Goal: Use online tool/utility

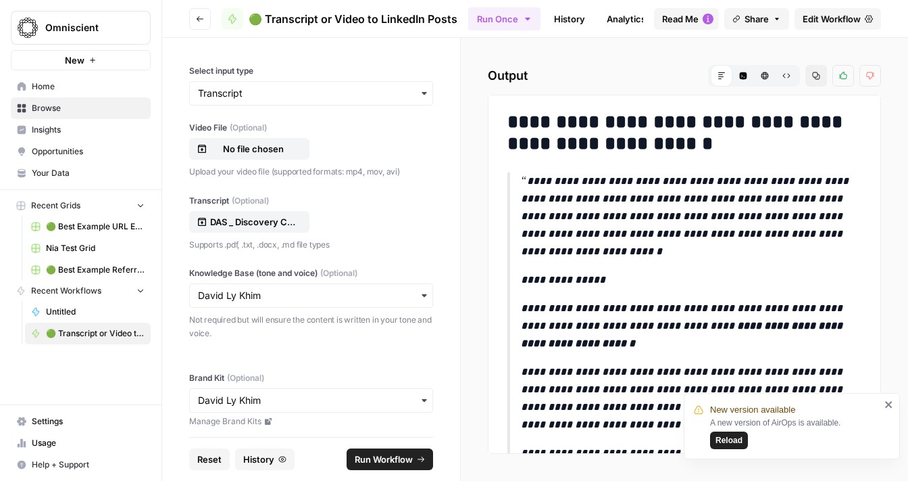
scroll to position [1840, 0]
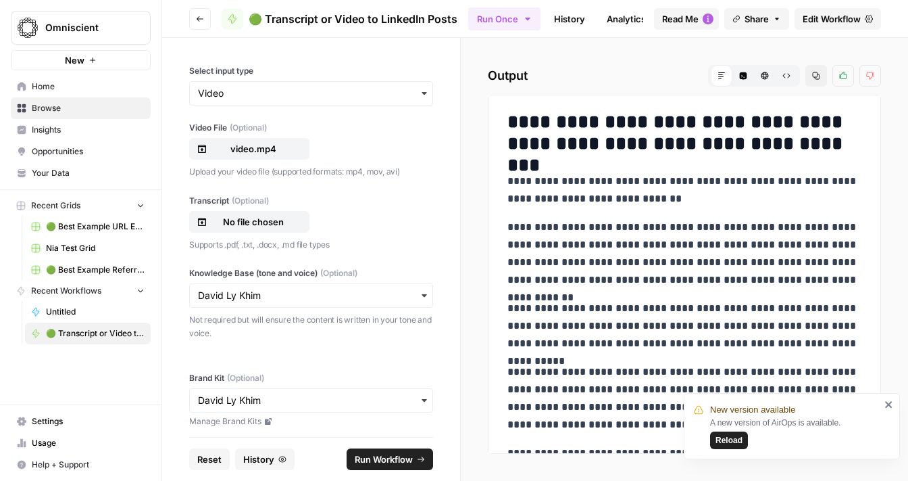
scroll to position [2656, 0]
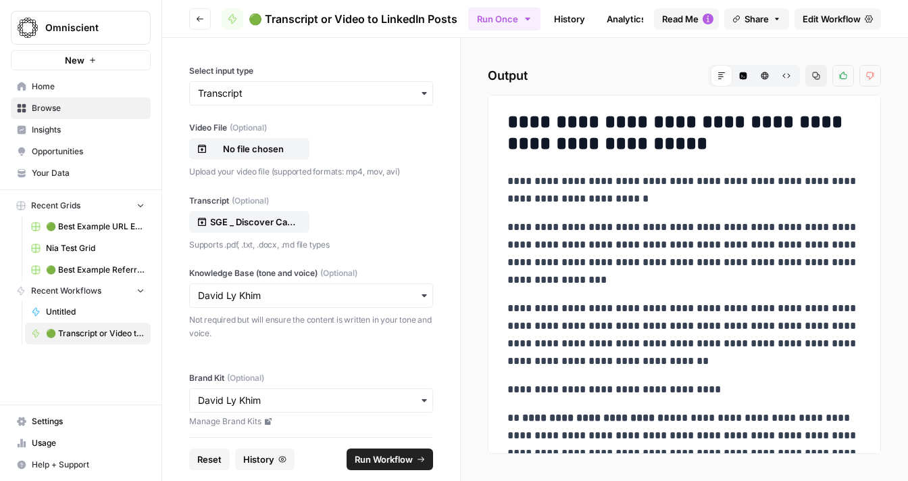
scroll to position [3112, 0]
